Goal: Information Seeking & Learning: Check status

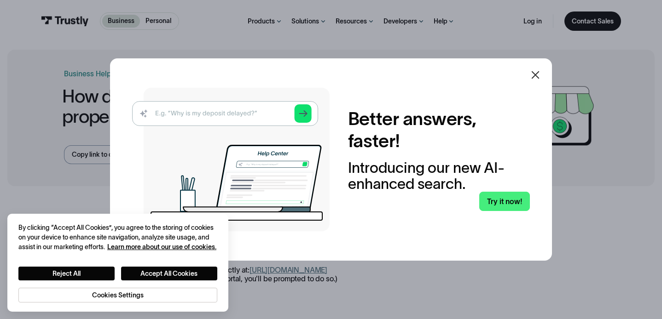
click at [532, 80] on icon at bounding box center [535, 75] width 11 height 11
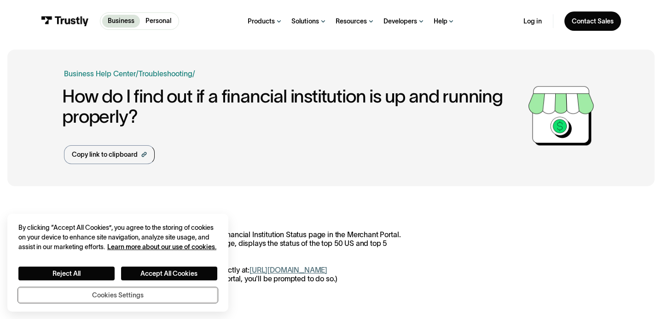
click at [149, 297] on button "Cookies Settings" at bounding box center [117, 295] width 199 height 15
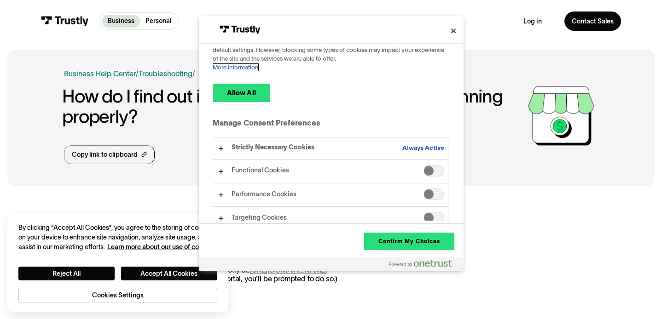
scroll to position [83, 0]
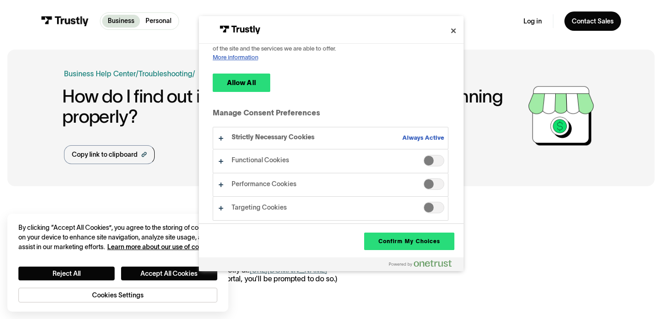
click at [423, 158] on span "Functional Cookies" at bounding box center [433, 161] width 21 height 12
click at [399, 244] on button "Confirm My Choices" at bounding box center [409, 241] width 90 height 17
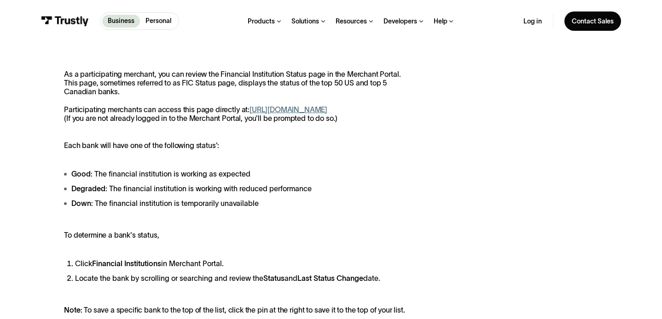
scroll to position [159, 0]
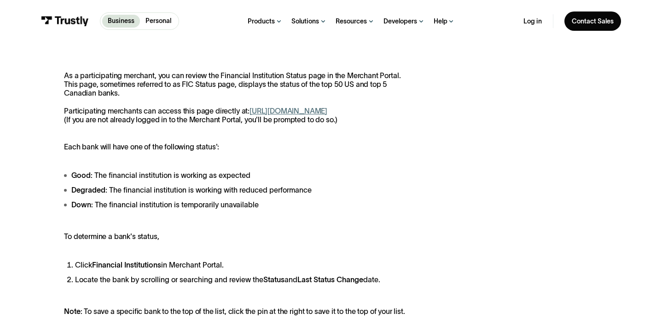
click at [301, 110] on link "[URL][DOMAIN_NAME]" at bounding box center [288, 111] width 78 height 8
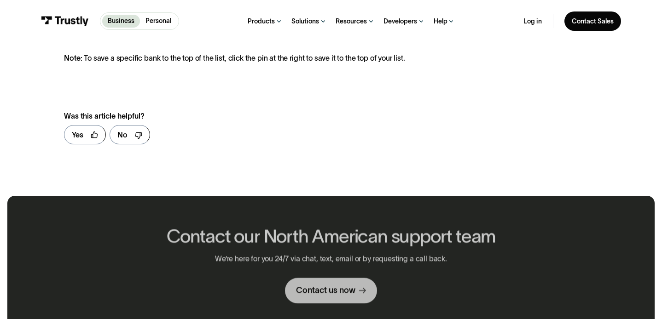
scroll to position [0, 0]
